Goal: Task Accomplishment & Management: Manage account settings

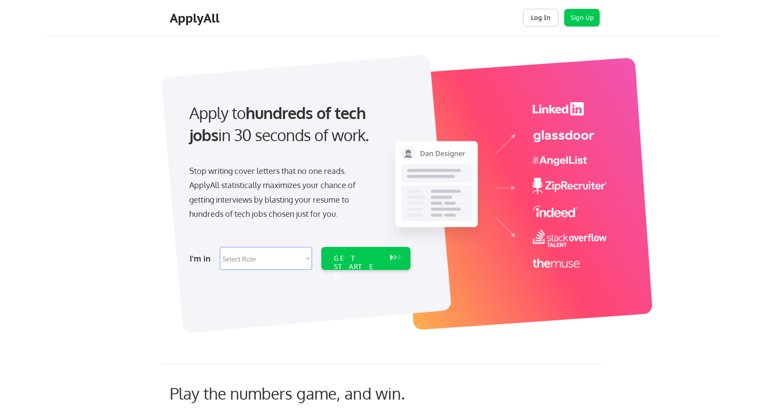
click at [548, 17] on button "Log In" at bounding box center [540, 18] width 35 height 18
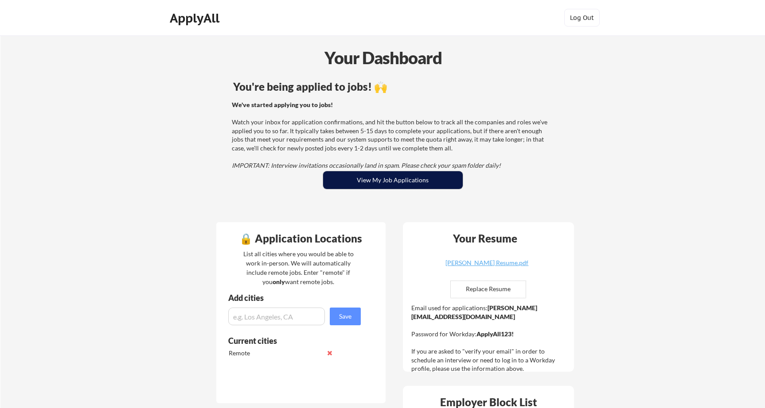
click at [453, 177] on button "View My Job Applications" at bounding box center [393, 180] width 140 height 18
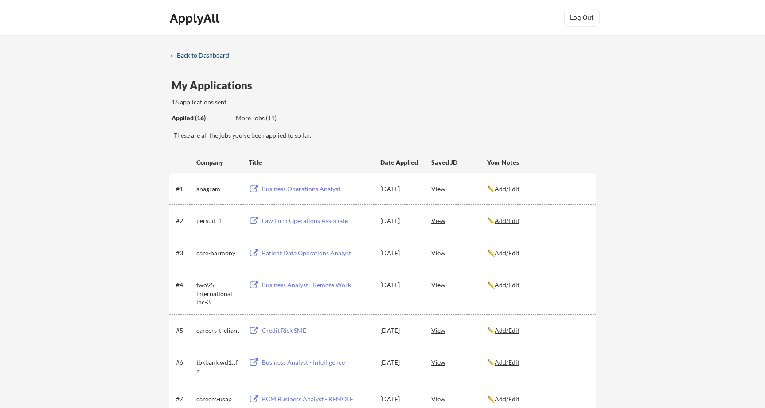
click at [216, 57] on div "← Back to Dashboard" at bounding box center [202, 55] width 66 height 6
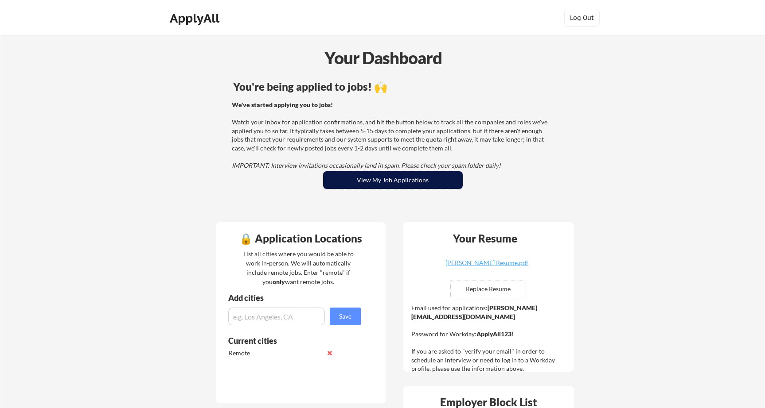
click at [440, 185] on button "View My Job Applications" at bounding box center [393, 180] width 140 height 18
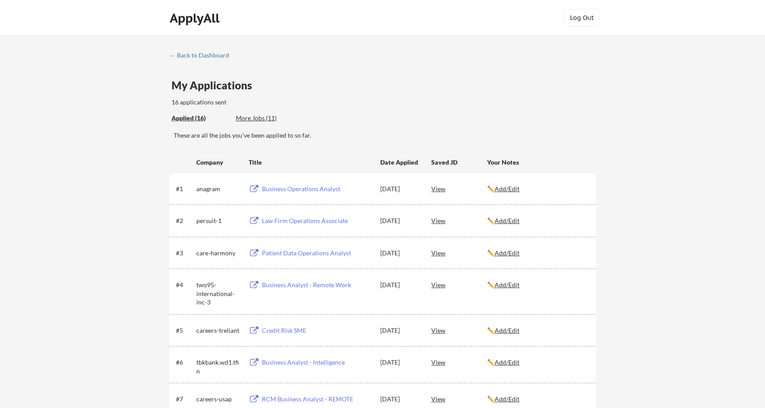
click at [264, 116] on div "More Jobs (11)" at bounding box center [268, 118] width 65 height 9
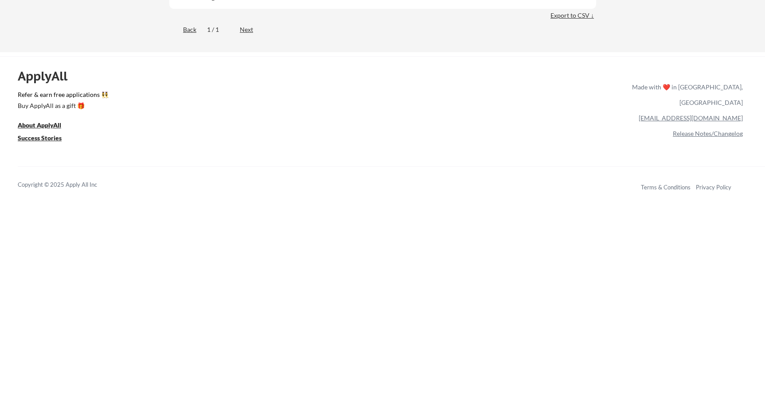
scroll to position [275, 0]
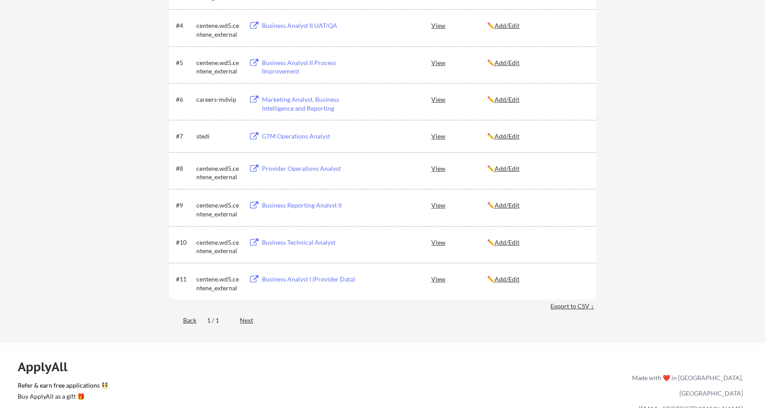
click at [446, 280] on div "View" at bounding box center [459, 279] width 56 height 16
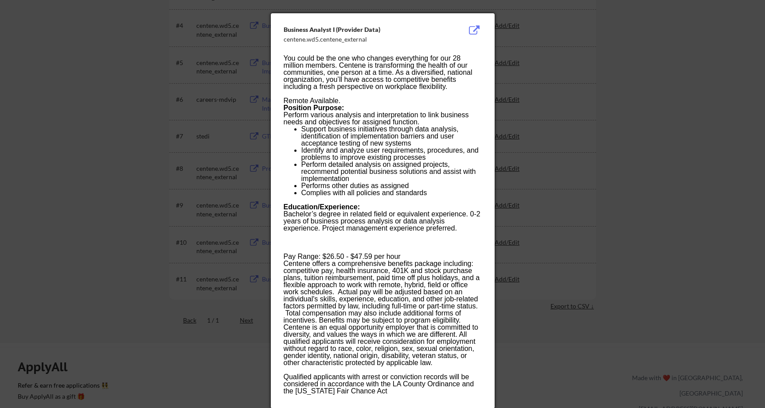
click at [477, 27] on button at bounding box center [474, 30] width 14 height 11
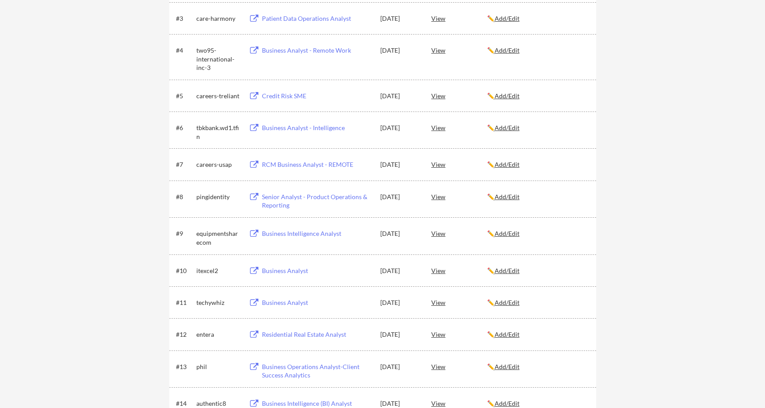
scroll to position [234, 0]
click at [443, 340] on div "View" at bounding box center [459, 335] width 56 height 16
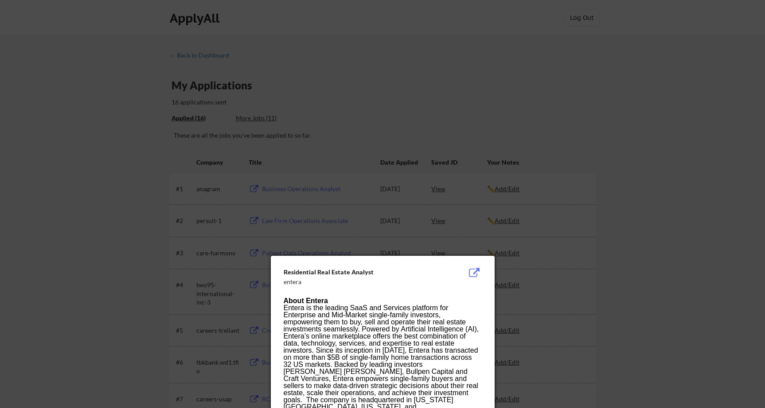
scroll to position [0, 0]
click at [476, 273] on button at bounding box center [474, 273] width 14 height 11
